Goal: Transaction & Acquisition: Purchase product/service

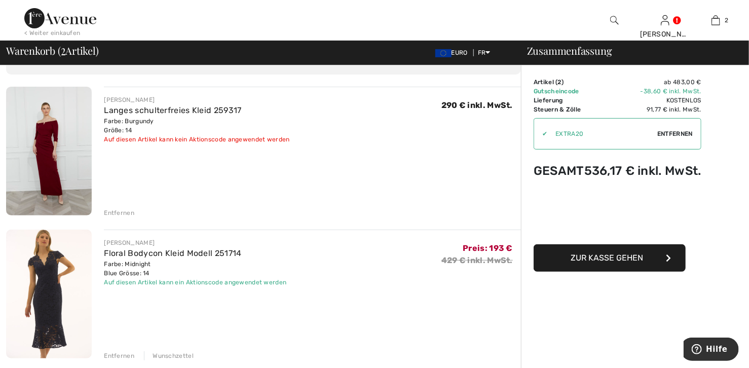
scroll to position [101, 0]
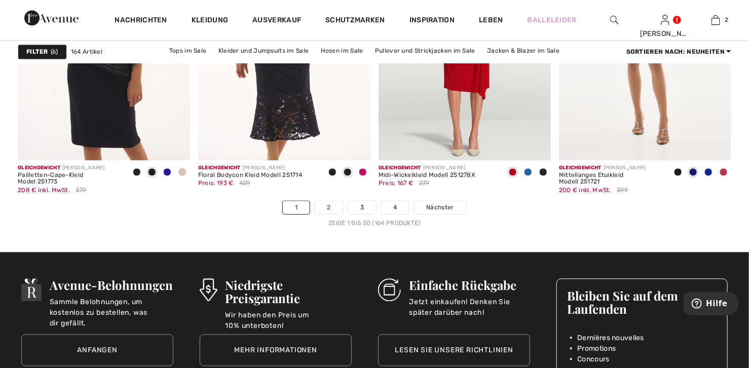
click at [326, 206] on link "2" at bounding box center [329, 207] width 28 height 13
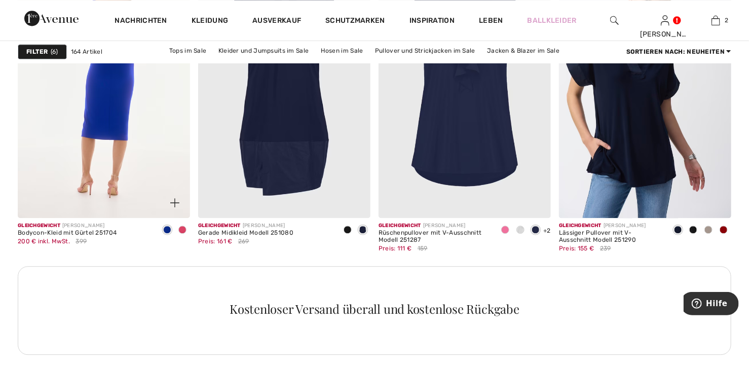
scroll to position [1165, 0]
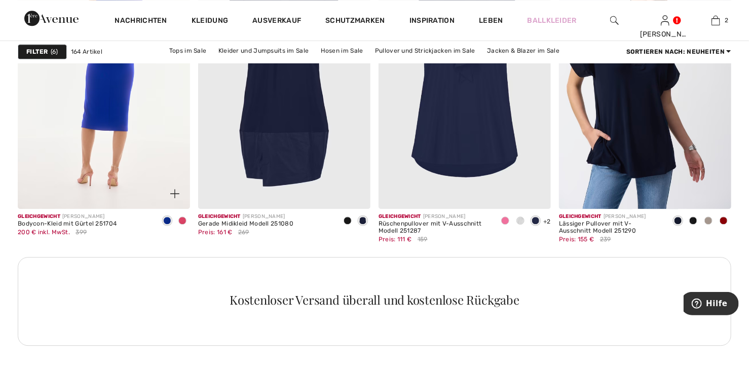
click at [93, 108] on img at bounding box center [104, 79] width 172 height 258
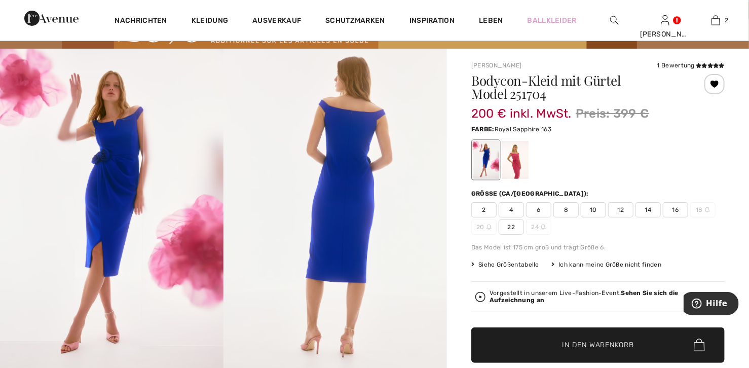
scroll to position [50, 0]
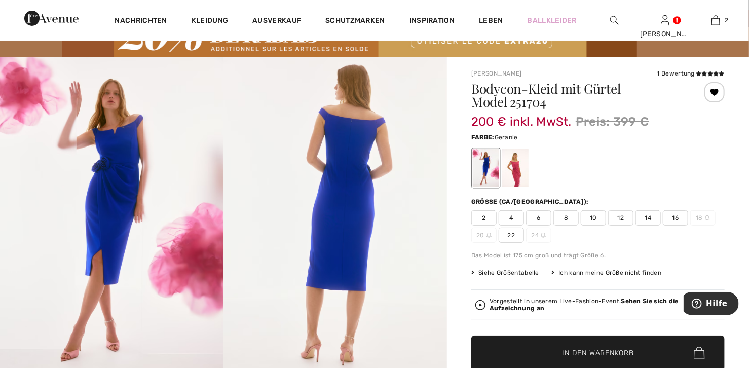
click at [516, 167] on div at bounding box center [515, 168] width 26 height 38
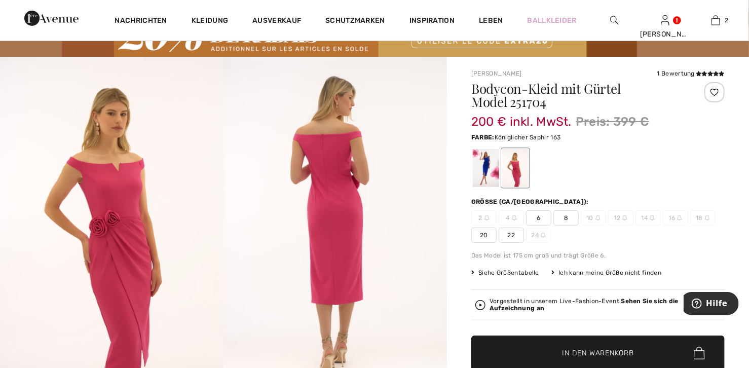
click at [487, 165] on div at bounding box center [486, 168] width 26 height 38
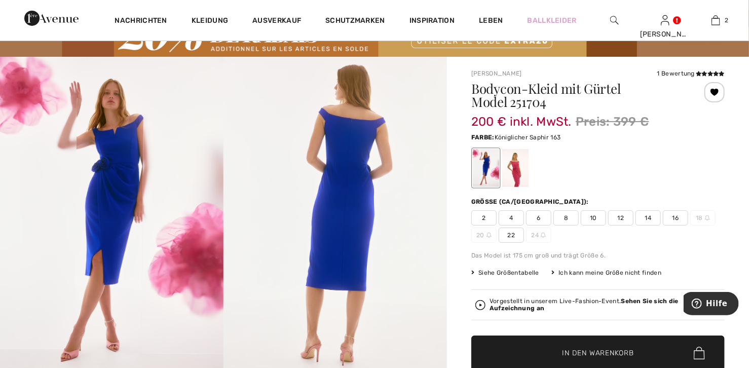
click at [645, 220] on span "14" at bounding box center [647, 217] width 25 height 15
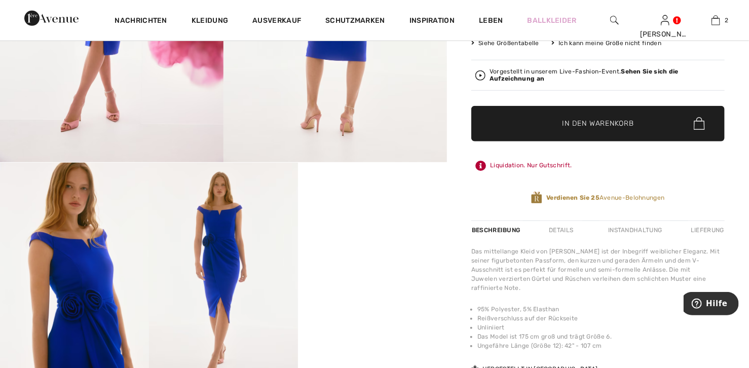
scroll to position [152, 0]
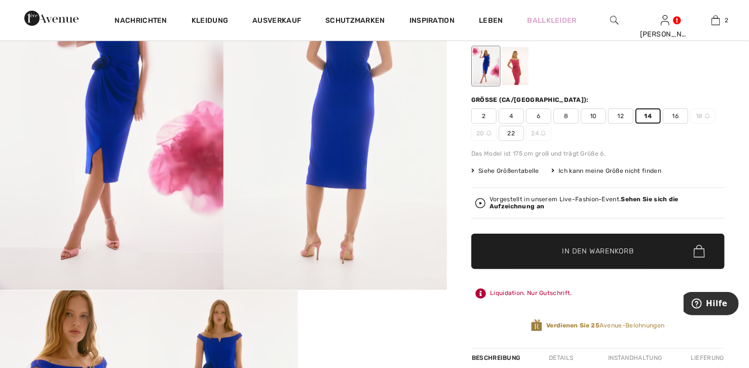
click at [605, 253] on span "In den Warenkorb" at bounding box center [597, 251] width 71 height 11
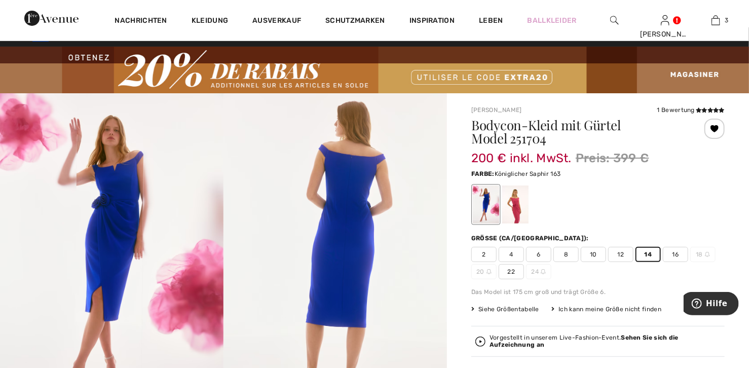
scroll to position [0, 0]
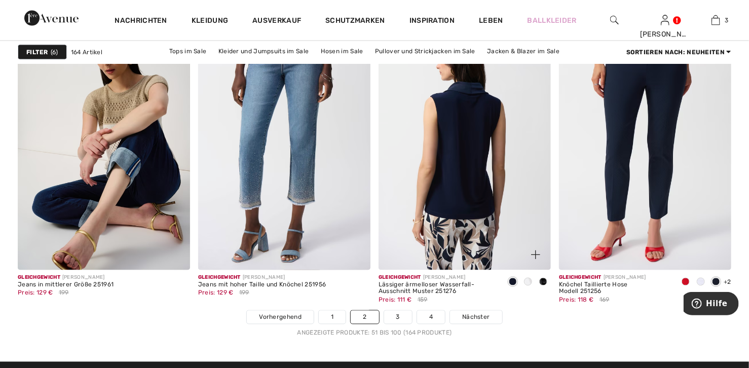
scroll to position [4508, 0]
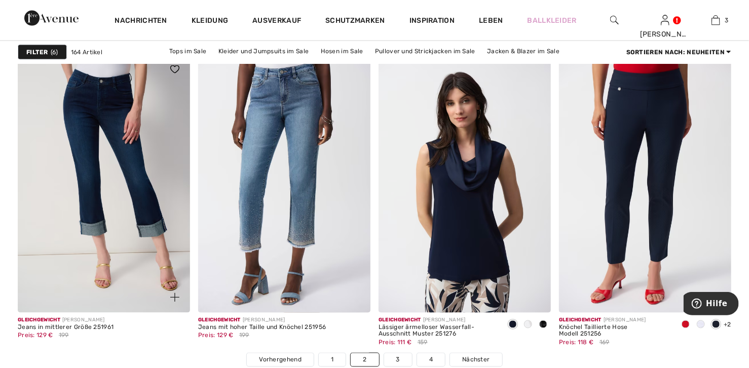
click at [75, 141] on img at bounding box center [104, 183] width 172 height 258
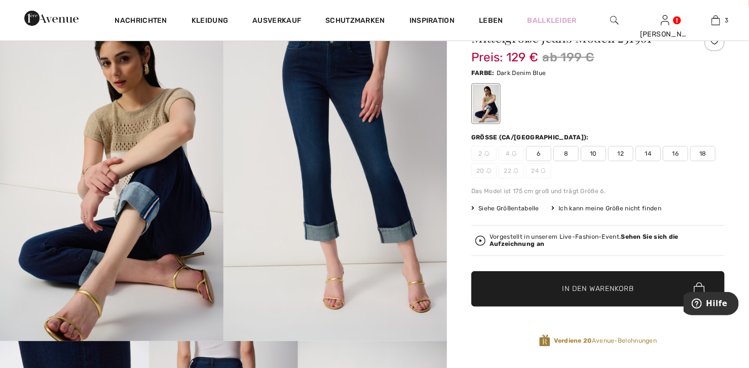
scroll to position [101, 0]
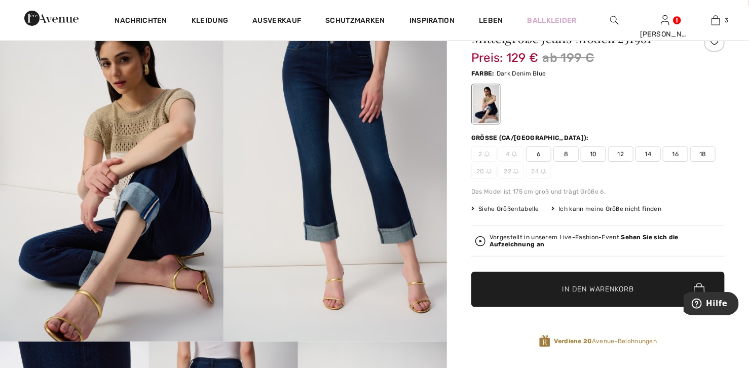
click at [622, 157] on span "12" at bounding box center [620, 153] width 25 height 15
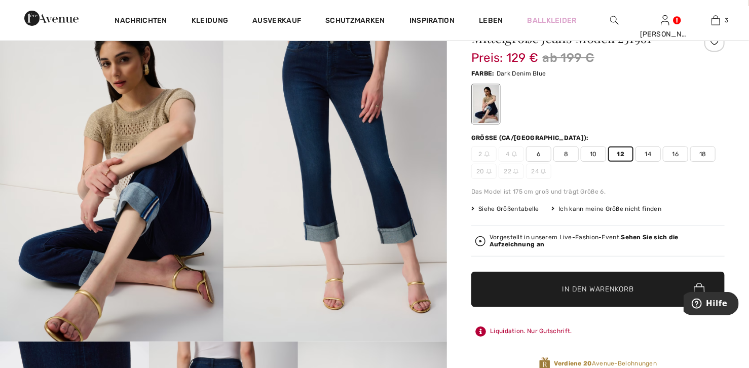
click at [613, 285] on span "In den Warenkorb" at bounding box center [597, 289] width 71 height 11
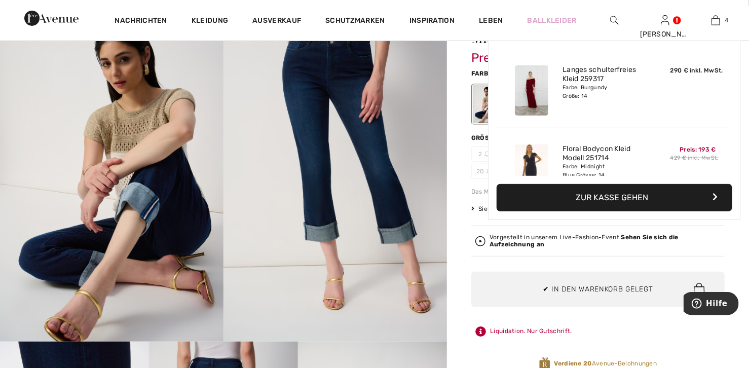
scroll to position [188, 0]
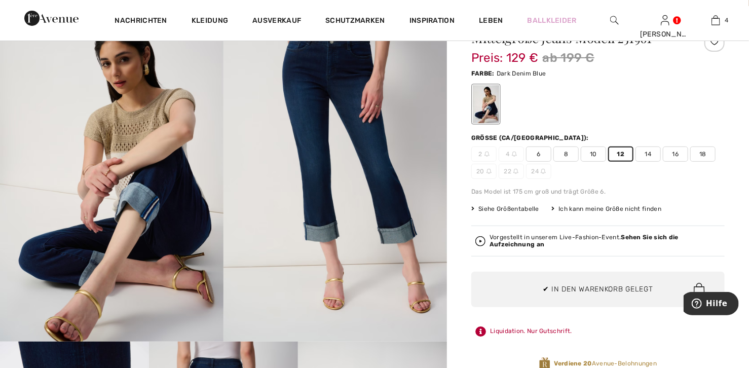
click at [637, 232] on div "Vorgestellt in unserem Live-Fashion-Event. Sehen Sie sich die Aufzeichnung an" at bounding box center [597, 240] width 253 height 30
click at [630, 236] on strong "Sehen Sie sich die Aufzeichnung an" at bounding box center [583, 240] width 189 height 14
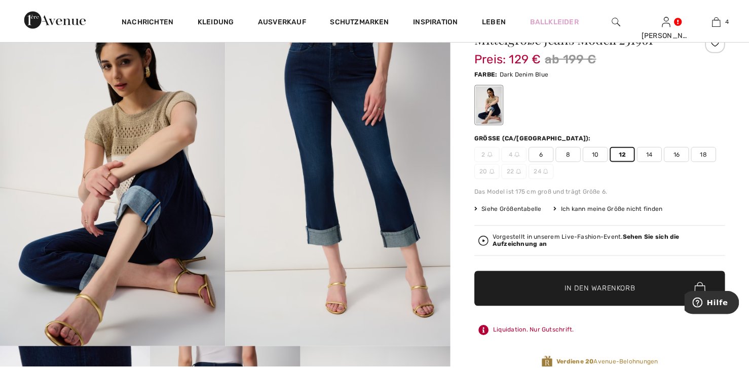
scroll to position [101, 0]
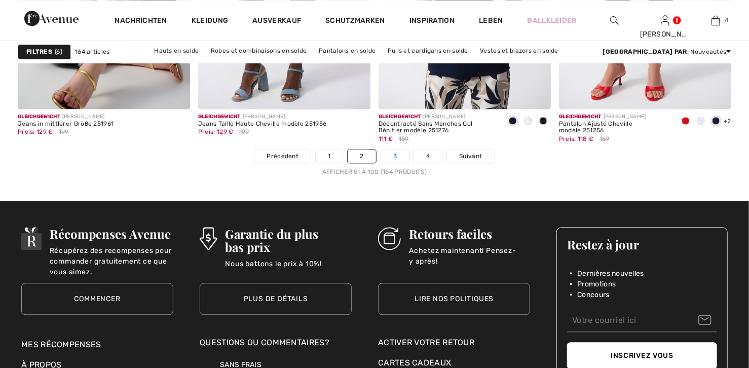
scroll to position [4711, 0]
click at [398, 157] on link "3" at bounding box center [395, 155] width 28 height 13
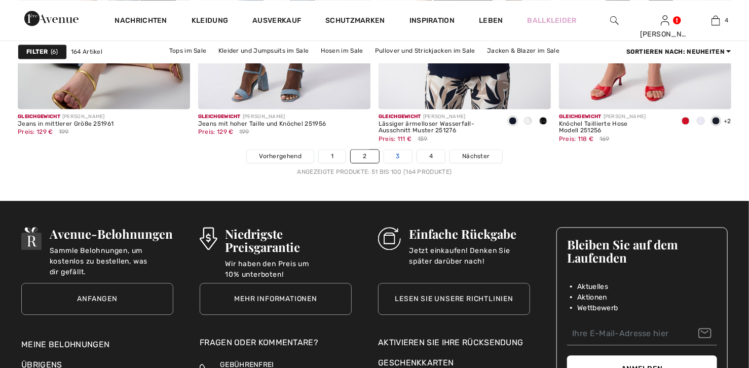
scroll to position [0, 0]
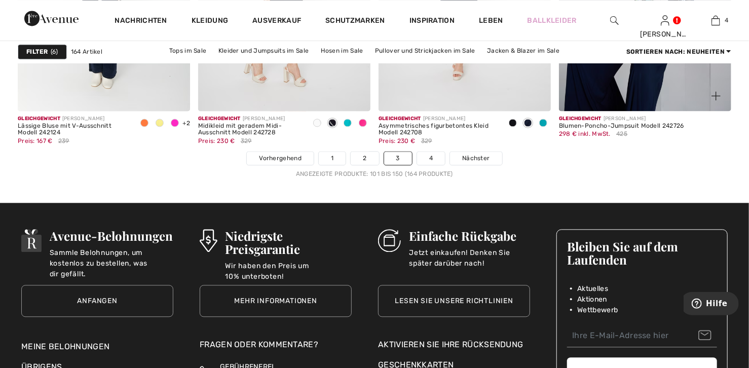
scroll to position [4710, 0]
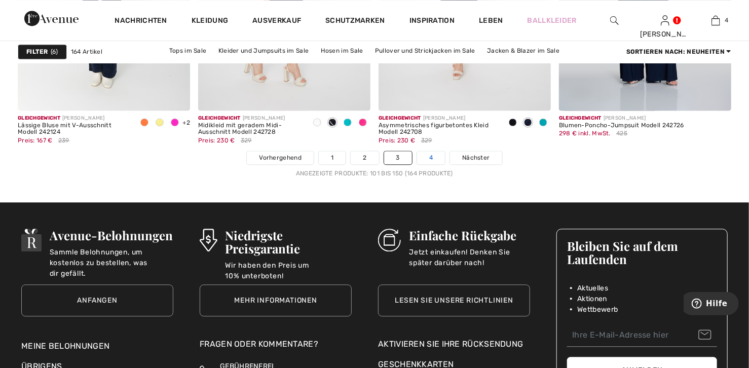
click at [437, 159] on link "4" at bounding box center [431, 157] width 28 height 13
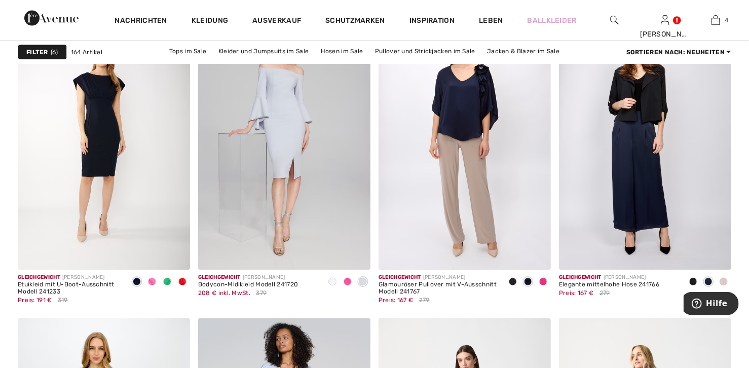
scroll to position [810, 0]
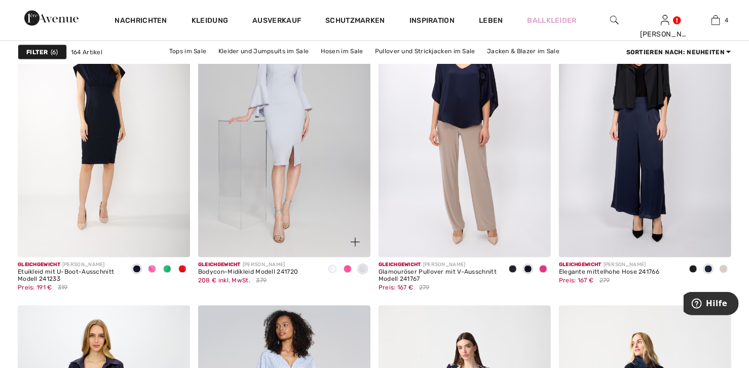
click at [345, 269] on span at bounding box center [347, 269] width 8 height 8
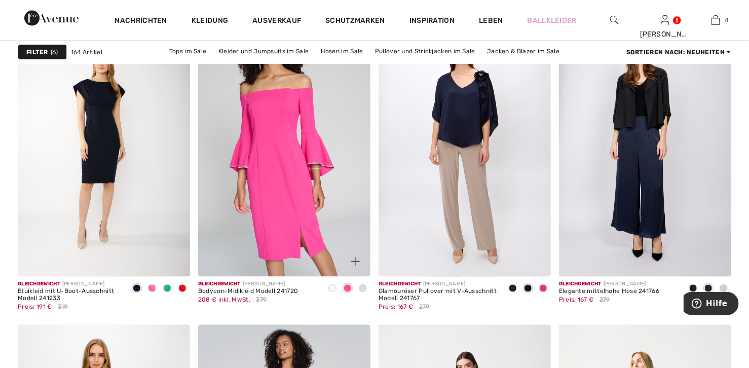
scroll to position [861, 0]
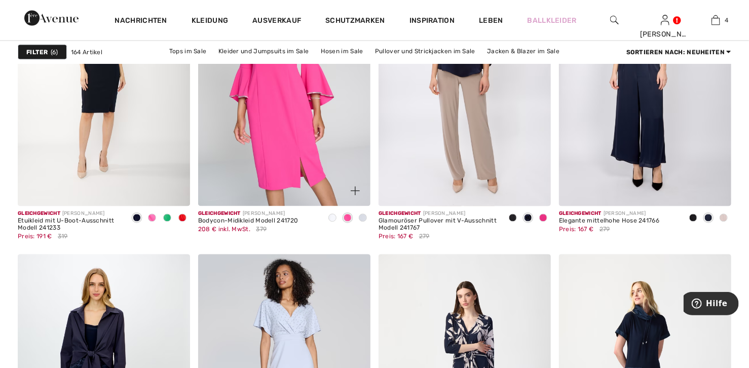
click at [311, 150] on img at bounding box center [284, 77] width 172 height 258
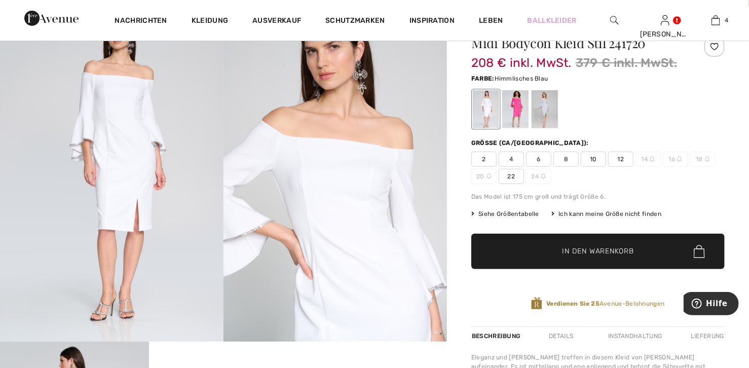
click at [546, 101] on div at bounding box center [544, 110] width 26 height 38
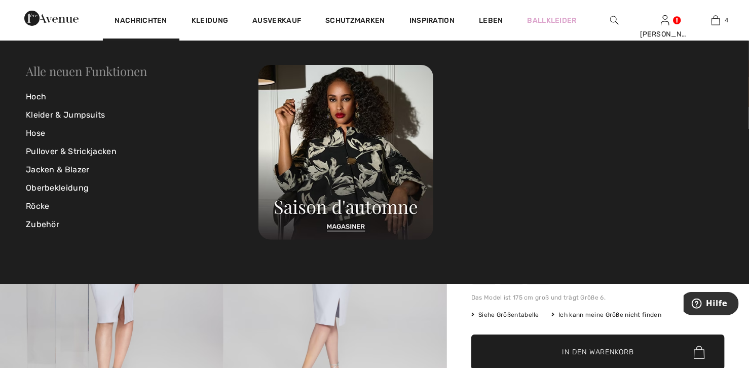
click at [44, 71] on link "Alle neuen Funktionen" at bounding box center [86, 71] width 121 height 16
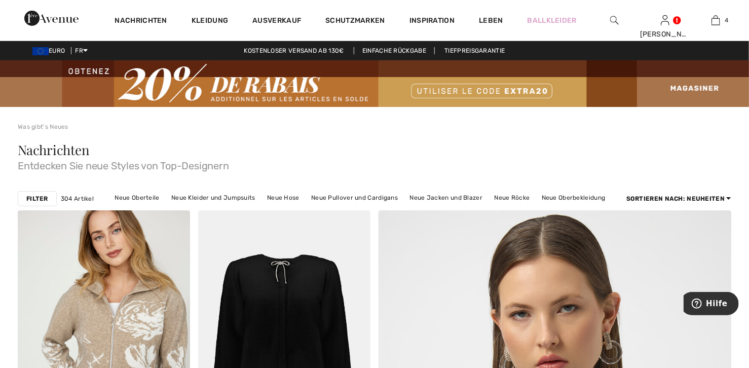
click at [23, 200] on div "Filter" at bounding box center [37, 198] width 39 height 15
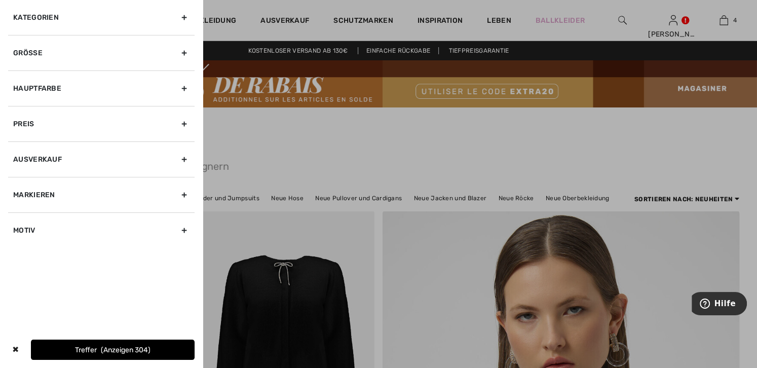
click at [38, 23] on div "Kategorien" at bounding box center [101, 17] width 186 height 35
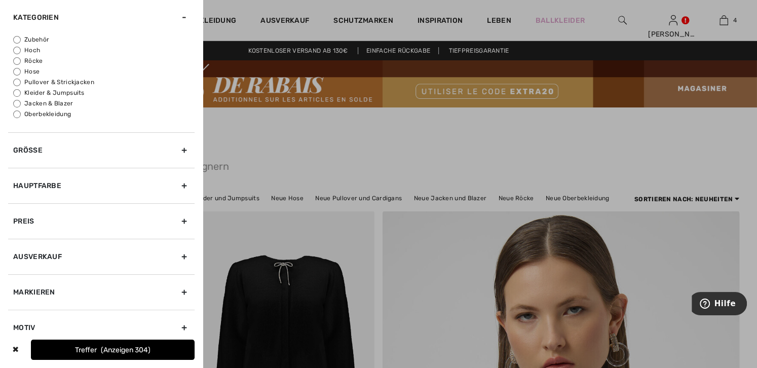
click at [30, 294] on div "Markieren" at bounding box center [101, 291] width 186 height 35
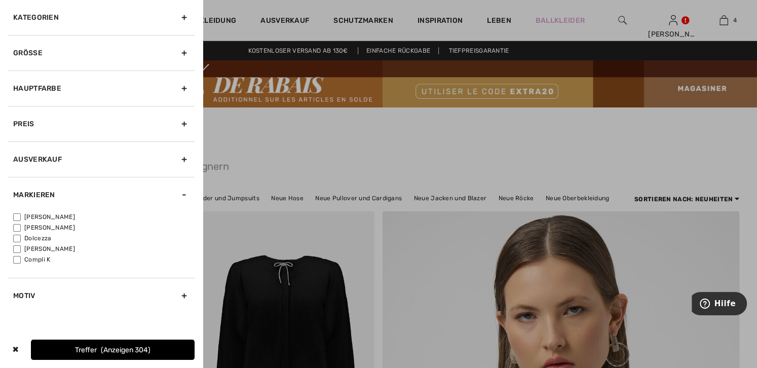
click at [15, 213] on input"] "[PERSON_NAME]" at bounding box center [17, 217] width 8 height 8
checkbox input"] "true"
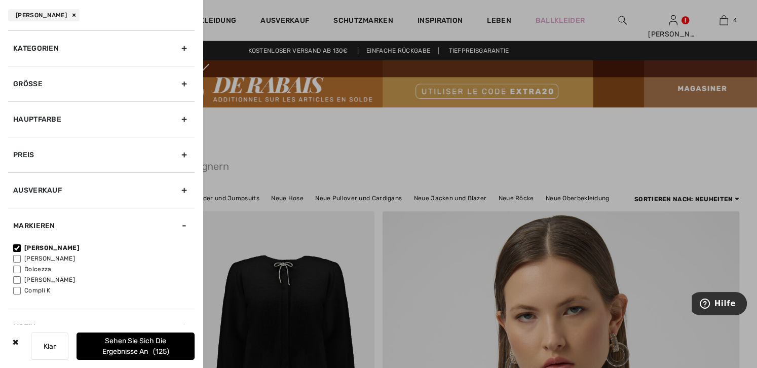
click at [14, 256] on input"] "[PERSON_NAME]" at bounding box center [17, 259] width 8 height 8
checkbox input"] "true"
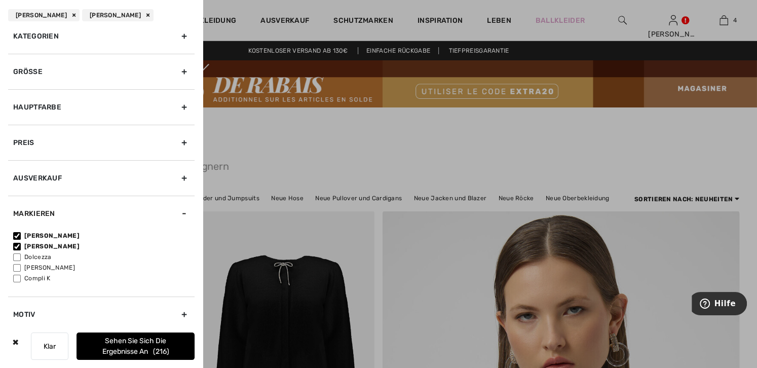
scroll to position [19, 0]
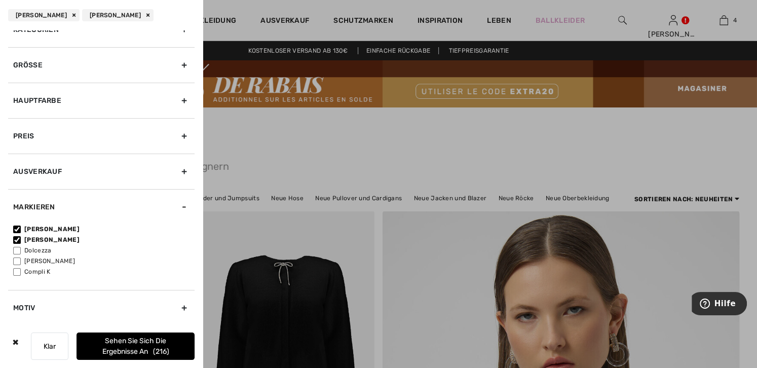
click at [123, 338] on font "Sehen Sie sich die Ergebnisse an" at bounding box center [134, 345] width 64 height 19
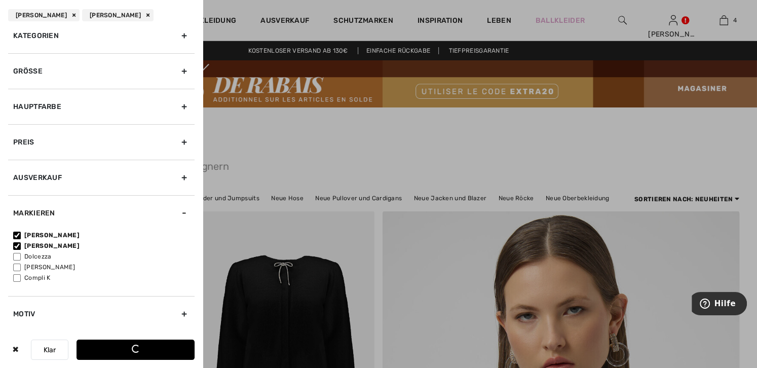
scroll to position [12, 0]
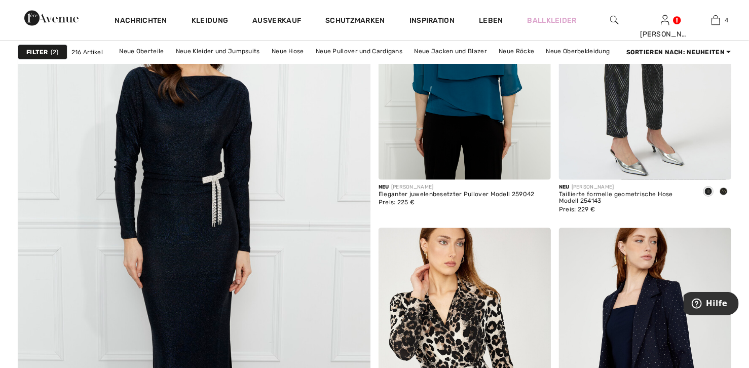
scroll to position [2684, 0]
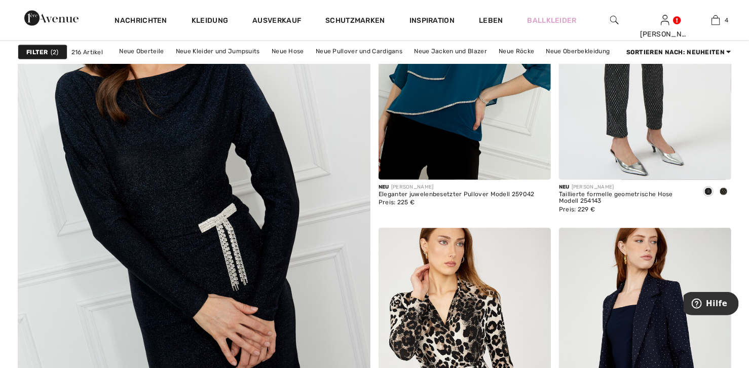
click at [247, 165] on img at bounding box center [193, 238] width 423 height 635
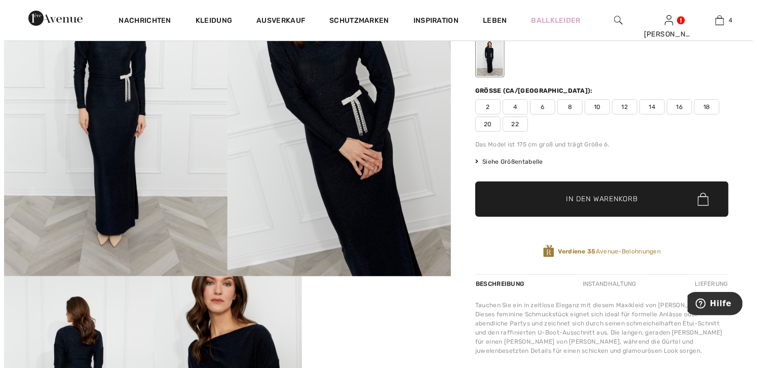
scroll to position [50, 0]
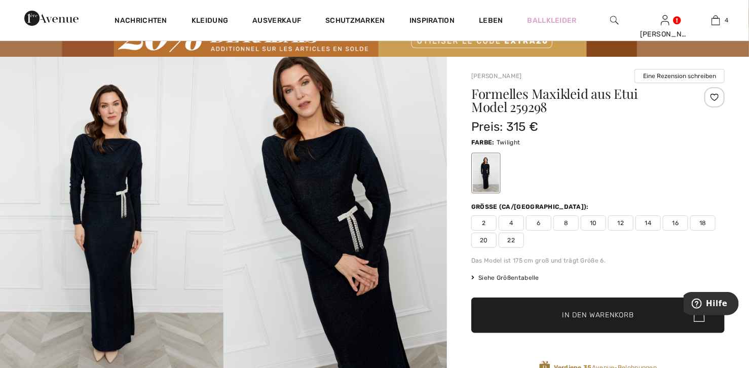
click at [333, 195] on img at bounding box center [334, 224] width 223 height 335
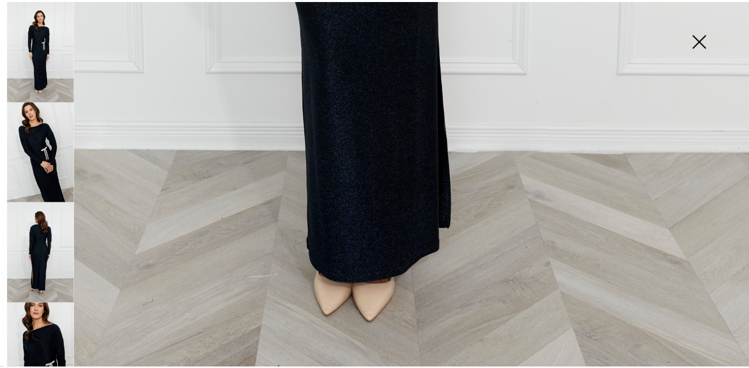
scroll to position [756, 0]
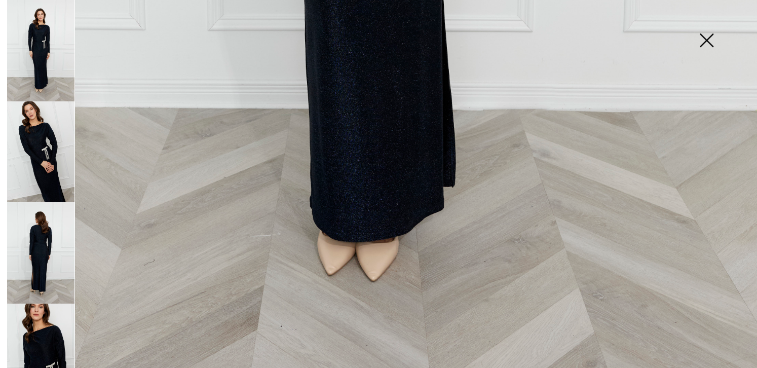
click at [708, 44] on img at bounding box center [706, 41] width 51 height 52
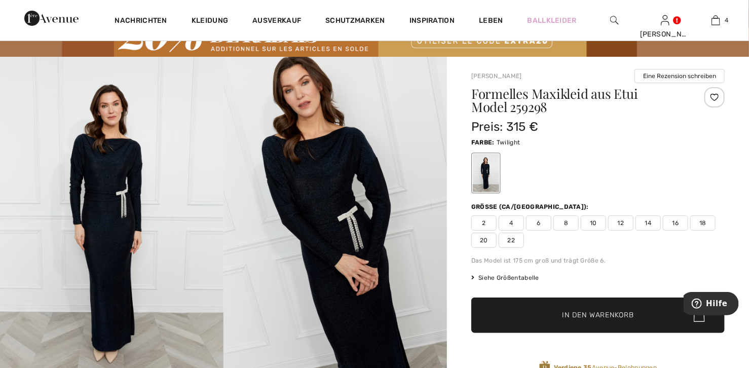
scroll to position [744, 0]
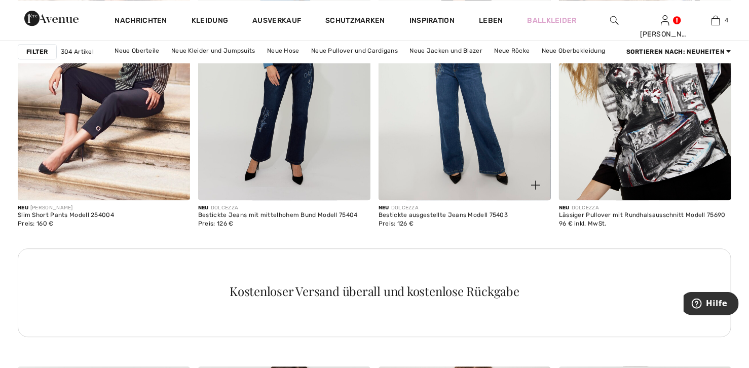
scroll to position [1165, 0]
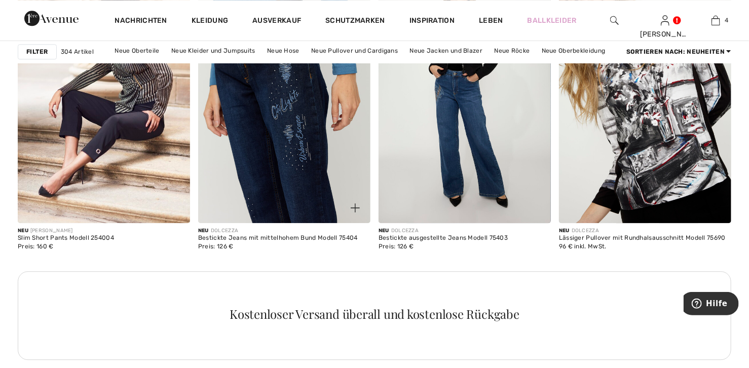
click at [316, 131] on img at bounding box center [284, 94] width 172 height 258
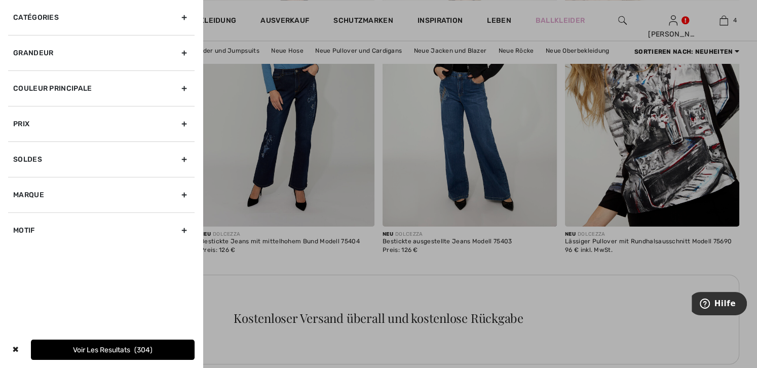
click at [29, 191] on div "Marque" at bounding box center [101, 194] width 186 height 35
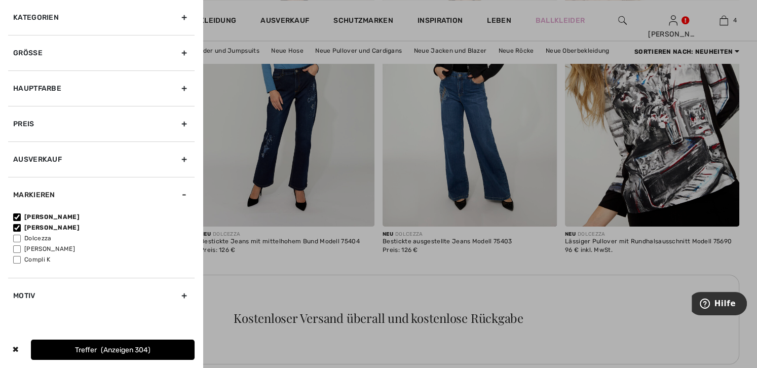
click at [105, 340] on button "Treffer anzeigen 304" at bounding box center [113, 349] width 164 height 20
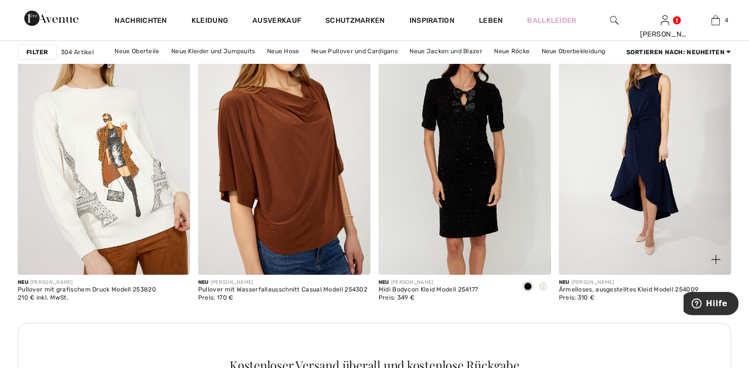
scroll to position [3495, 0]
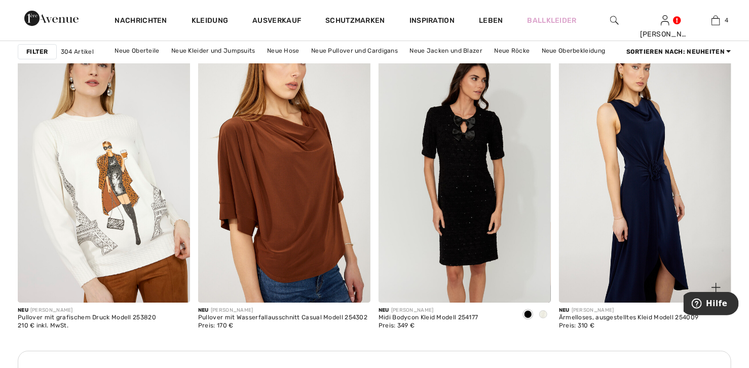
click at [642, 155] on img at bounding box center [645, 173] width 172 height 258
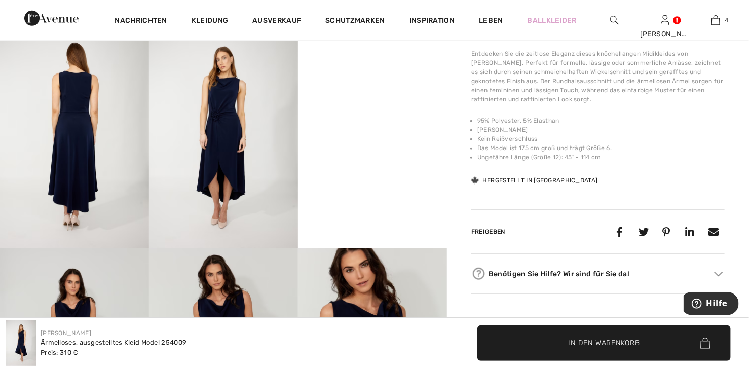
scroll to position [456, 0]
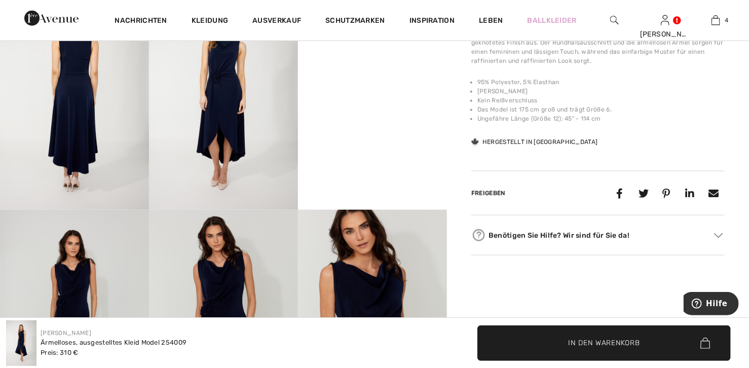
click at [376, 61] on video "Ihr Browser unterstützt das Video-Tag nicht." at bounding box center [372, 23] width 149 height 74
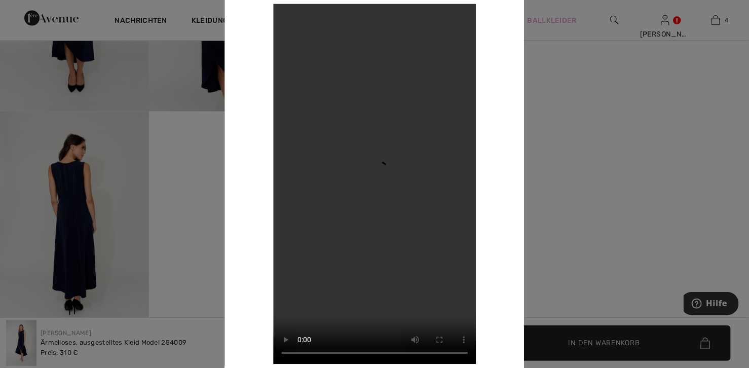
scroll to position [861, 0]
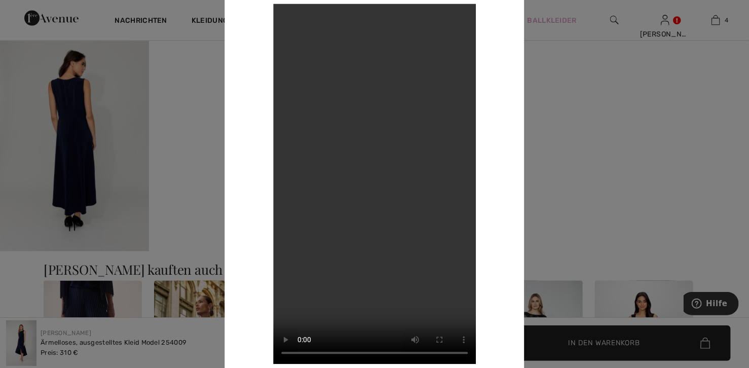
click at [82, 179] on div at bounding box center [374, 184] width 749 height 368
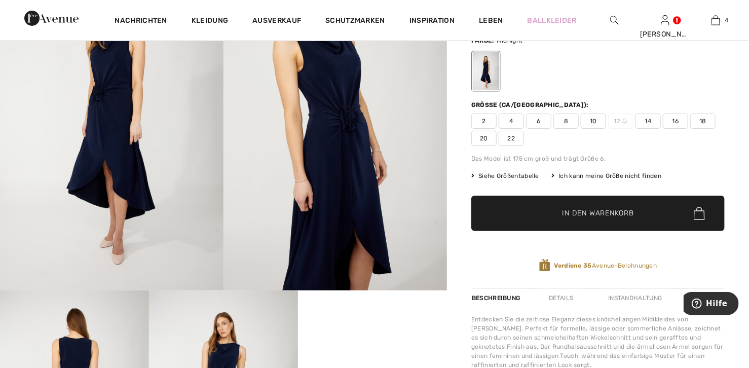
scroll to position [0, 0]
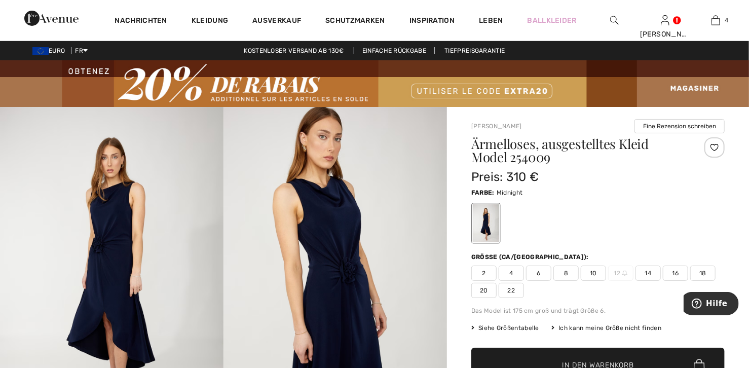
click at [647, 275] on span "14" at bounding box center [647, 272] width 25 height 15
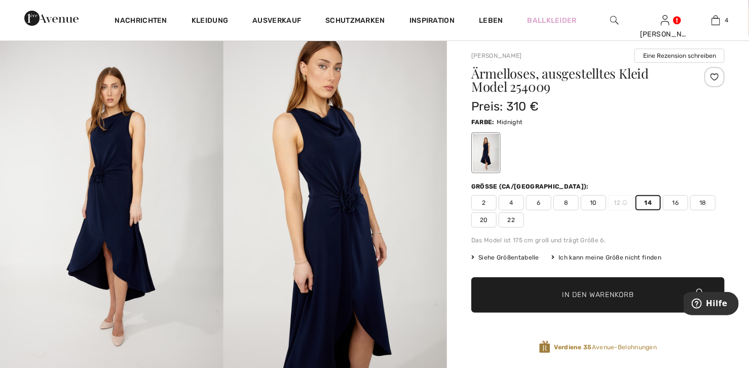
scroll to position [152, 0]
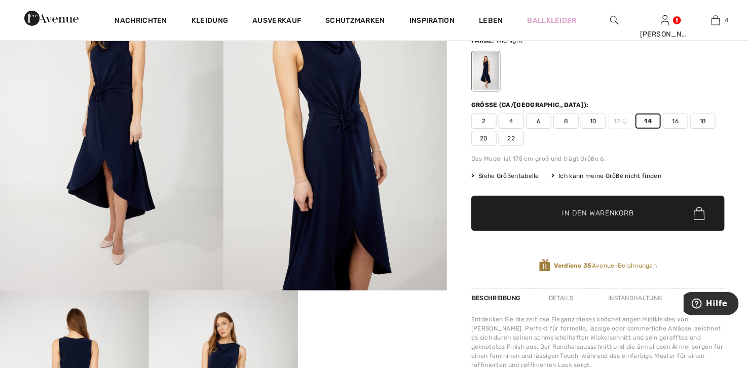
click at [610, 222] on span "✔ In den Warenkorb gelegt In den Warenkorb" at bounding box center [597, 213] width 253 height 35
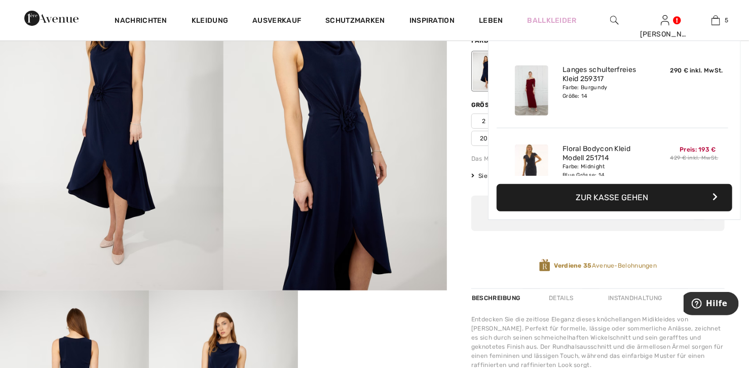
scroll to position [267, 0]
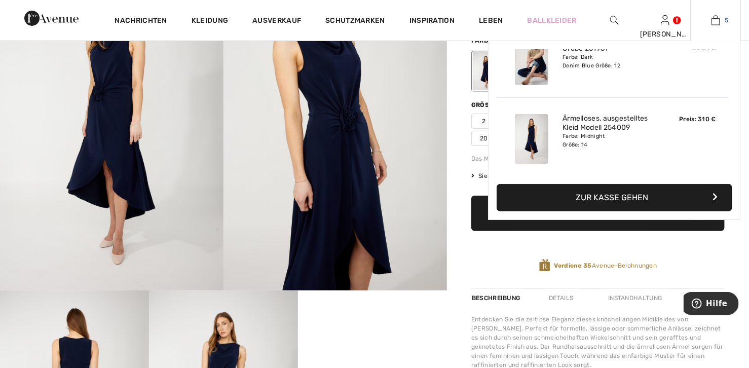
click at [718, 25] on img at bounding box center [715, 20] width 9 height 12
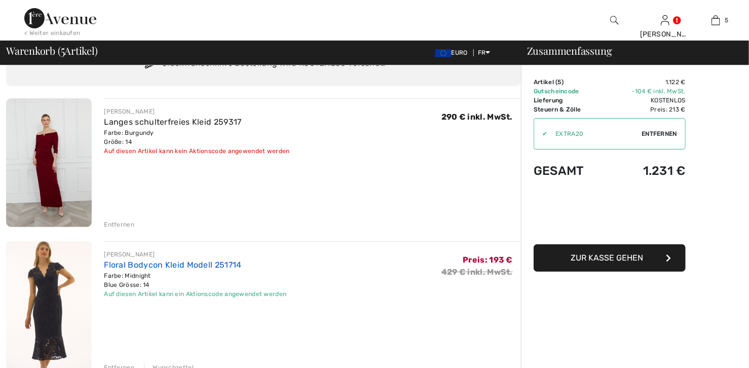
scroll to position [152, 0]
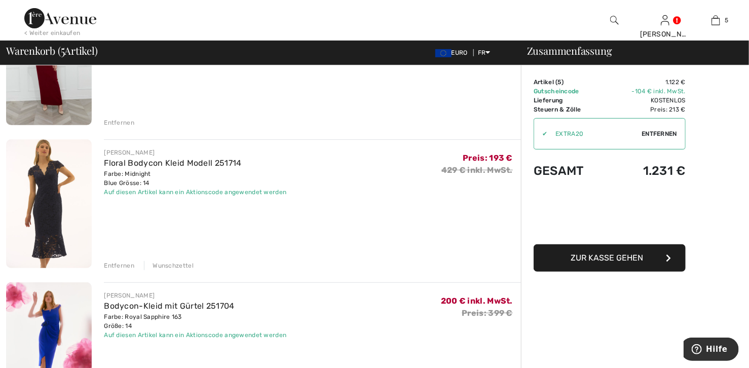
click at [166, 264] on div "Wunschzettel" at bounding box center [169, 265] width 50 height 9
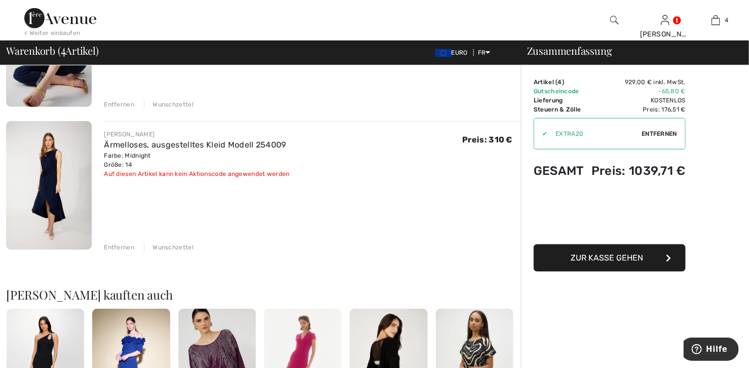
scroll to position [405, 0]
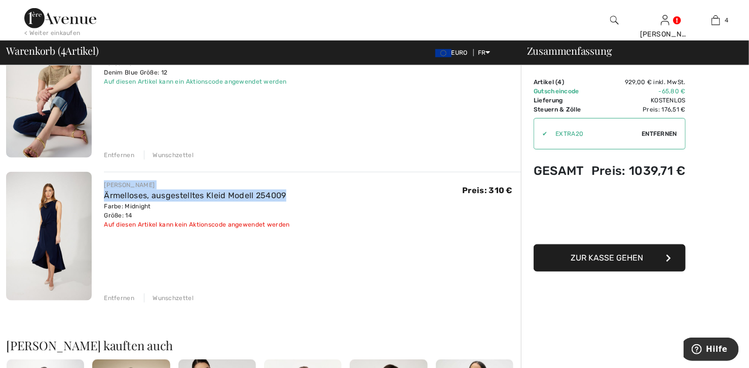
drag, startPoint x: 105, startPoint y: 182, endPoint x: 303, endPoint y: 199, distance: 199.2
click at [304, 199] on div "[PERSON_NAME] Ärmelloses, ausgestelltes Kleid Modell 254009 Farbe: Midnight Grö…" at bounding box center [312, 204] width 417 height 49
drag, startPoint x: 303, startPoint y: 199, endPoint x: 261, endPoint y: 192, distance: 43.0
copy div "[PERSON_NAME] Ärmelloses, ausgestelltes Kleid Modell 254009"
click at [124, 296] on div "Entfernen" at bounding box center [119, 297] width 30 height 9
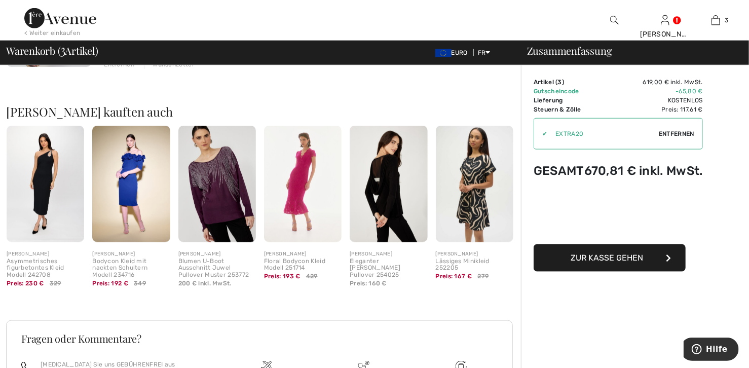
scroll to position [506, 0]
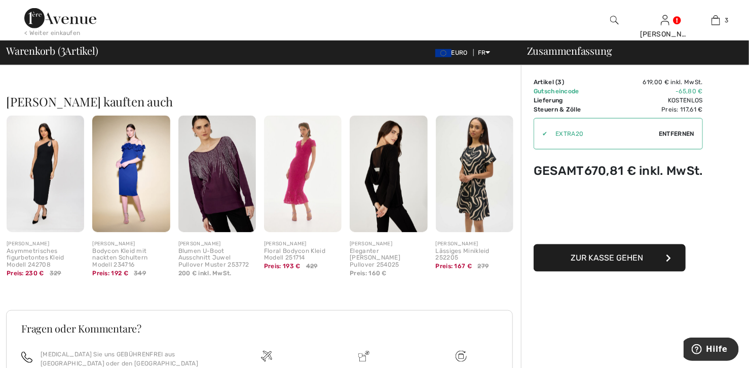
click at [128, 169] on img at bounding box center [130, 173] width 77 height 116
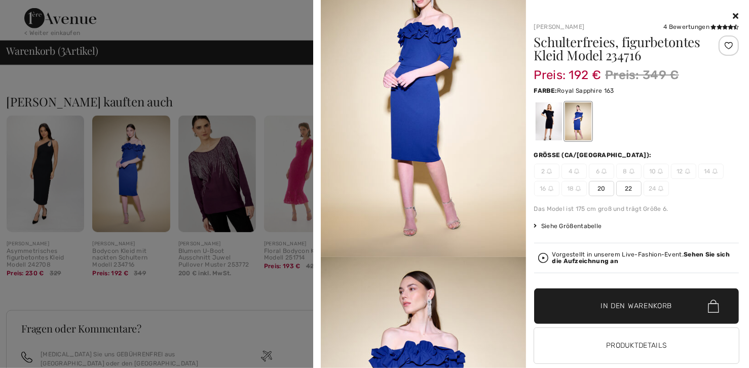
scroll to position [0, 0]
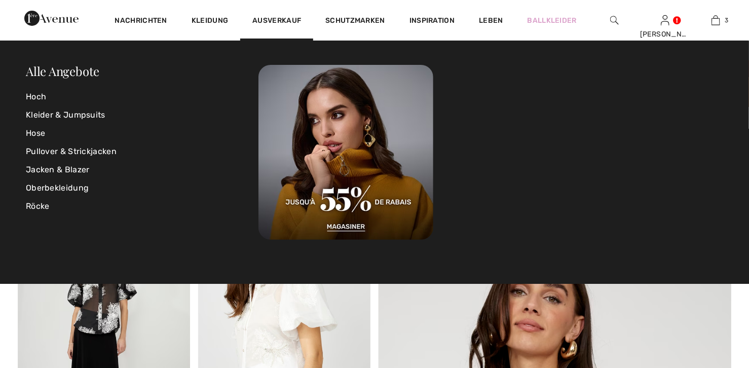
checkbox input "true"
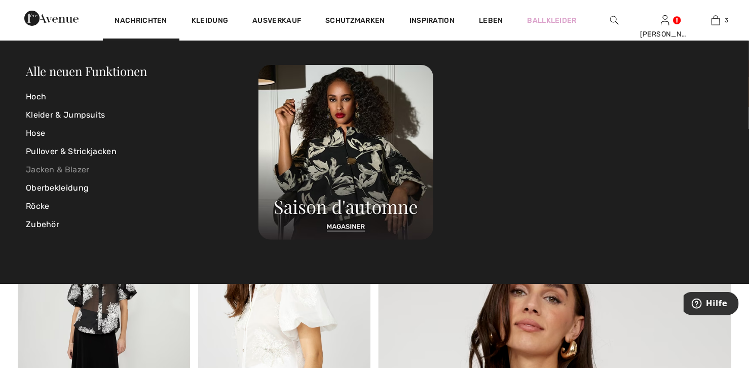
click at [58, 168] on link "Jacken & Blazer" at bounding box center [142, 170] width 232 height 18
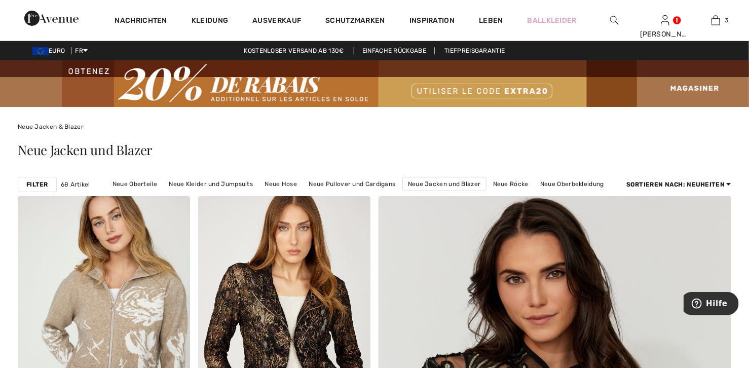
click at [700, 92] on img at bounding box center [374, 83] width 749 height 47
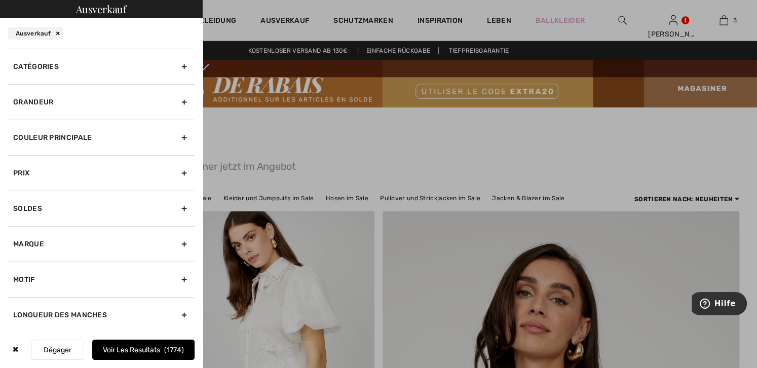
click at [32, 139] on div "Couleur Principale" at bounding box center [101, 137] width 186 height 35
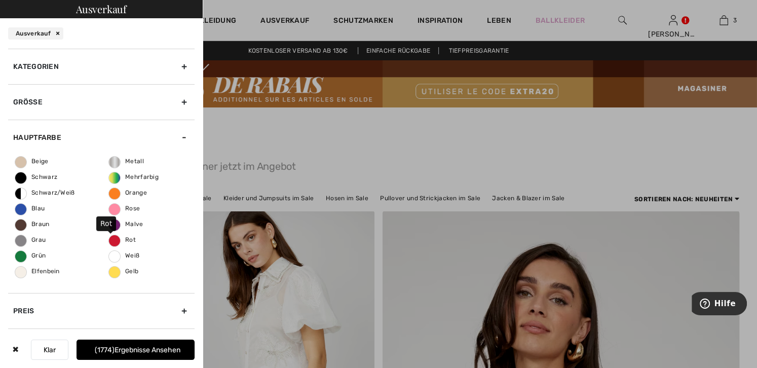
click at [109, 242] on span "Rot" at bounding box center [122, 239] width 27 height 7
click at [0, 0] on input "Rot" at bounding box center [0, 0] width 0 height 0
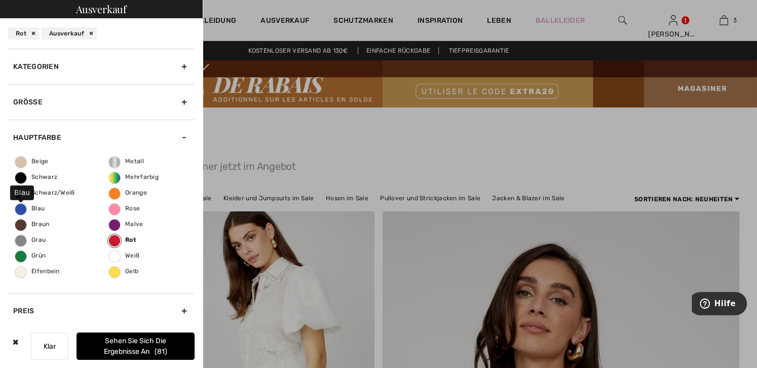
click at [22, 210] on span "Blau" at bounding box center [29, 208] width 29 height 7
click at [0, 0] on input "Blau" at bounding box center [0, 0] width 0 height 0
click at [35, 67] on div "Kategorien" at bounding box center [101, 66] width 186 height 35
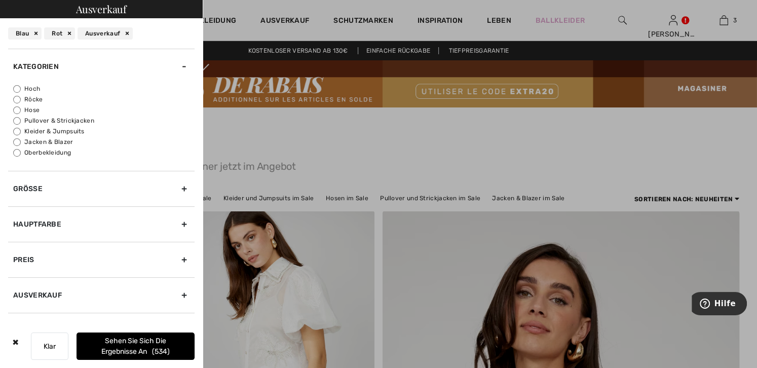
click at [16, 130] on input "Kleider & Jumpsuits" at bounding box center [17, 132] width 8 height 8
radio input "true"
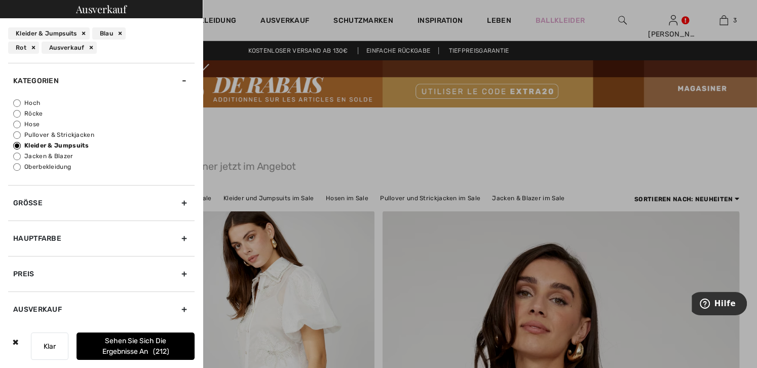
click at [16, 152] on input "Jacken & Blazer" at bounding box center [17, 156] width 8 height 8
radio input "true"
click at [131, 338] on font "Sehen Sie sich die Ergebnisse an" at bounding box center [135, 345] width 63 height 19
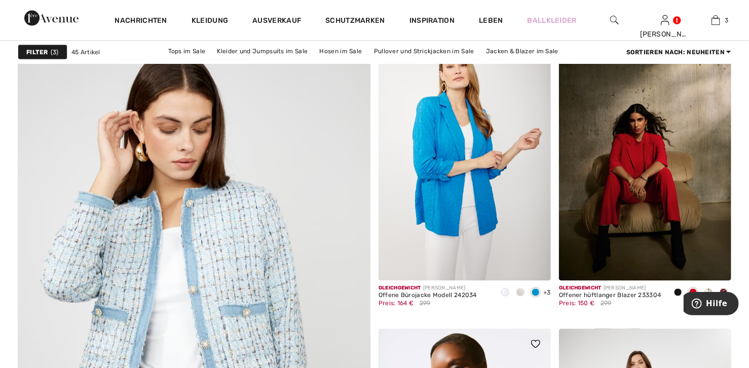
scroll to position [2634, 0]
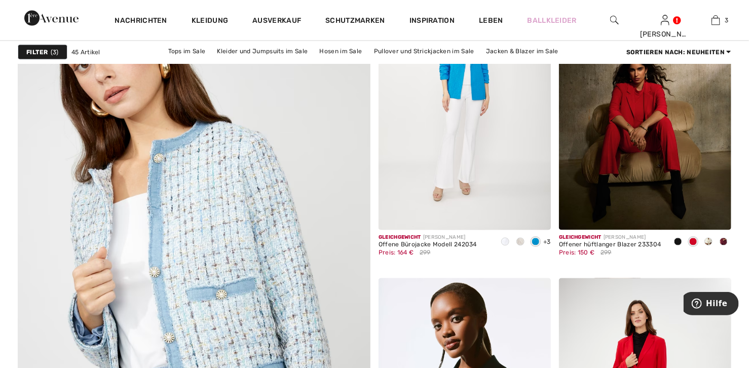
click at [272, 220] on img at bounding box center [193, 289] width 423 height 635
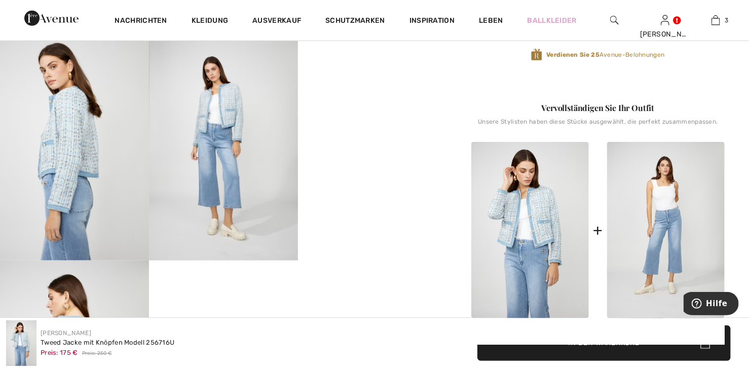
click at [367, 111] on video "Ihr Browser unterstützt das Video-Tag nicht." at bounding box center [372, 74] width 149 height 74
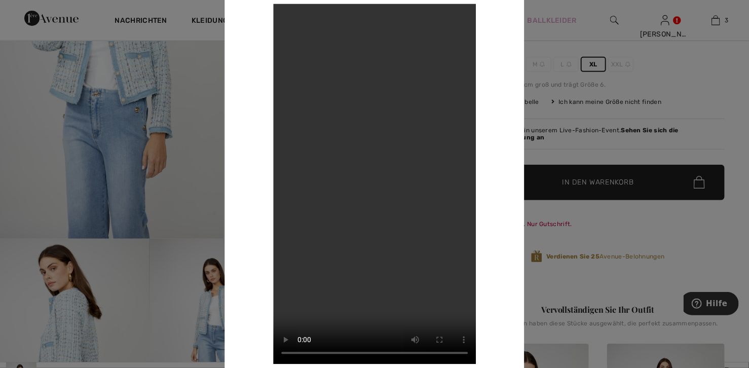
scroll to position [203, 0]
click at [207, 86] on div at bounding box center [374, 184] width 749 height 368
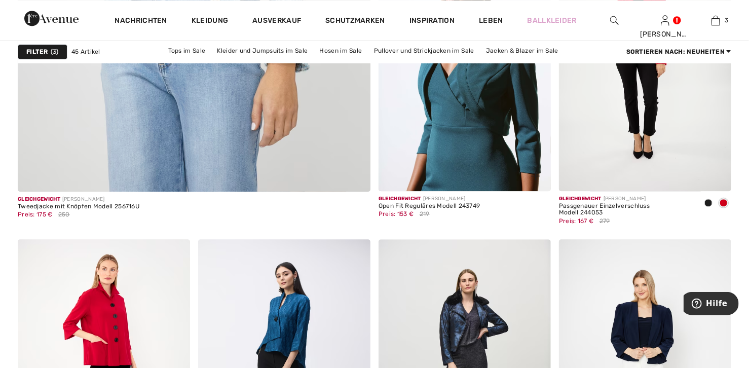
scroll to position [2887, 0]
